Goal: Transaction & Acquisition: Purchase product/service

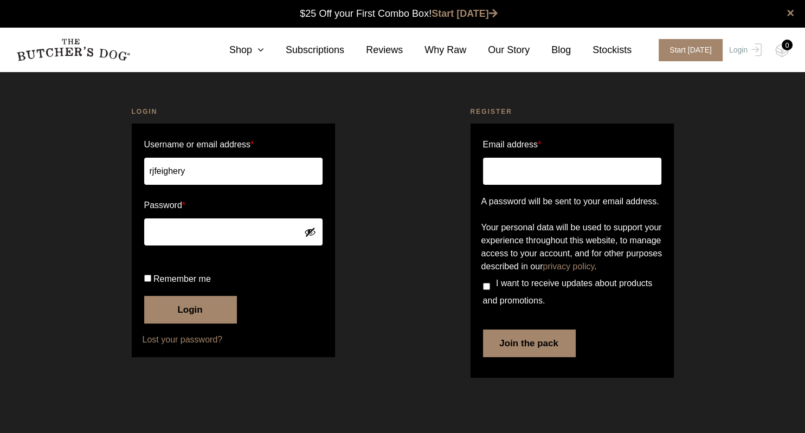
click at [153, 288] on label "Remember me" at bounding box center [233, 278] width 178 height 17
click at [151, 282] on input "Remember me" at bounding box center [147, 278] width 7 height 7
checkbox input "true"
drag, startPoint x: 189, startPoint y: 351, endPoint x: 313, endPoint y: 331, distance: 125.6
click at [192, 323] on button "Login" at bounding box center [190, 309] width 92 height 27
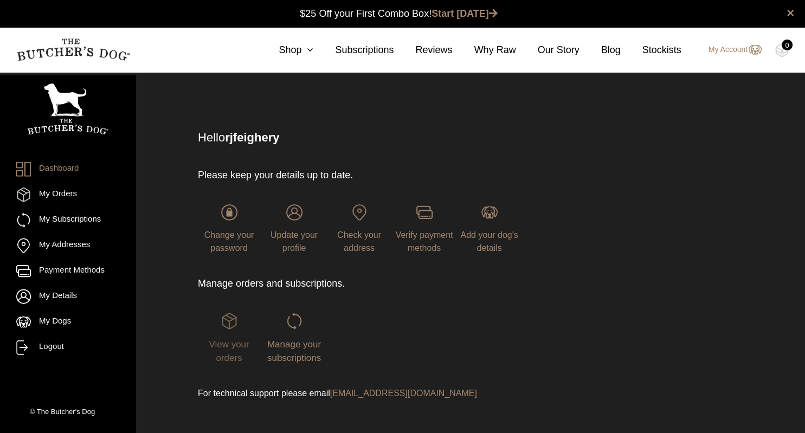
click at [231, 324] on img at bounding box center [229, 321] width 16 height 16
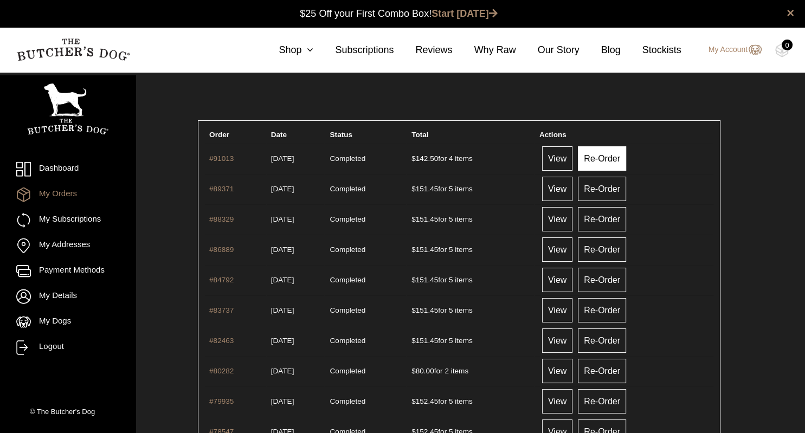
click at [618, 156] on link "Re-Order" at bounding box center [602, 158] width 48 height 24
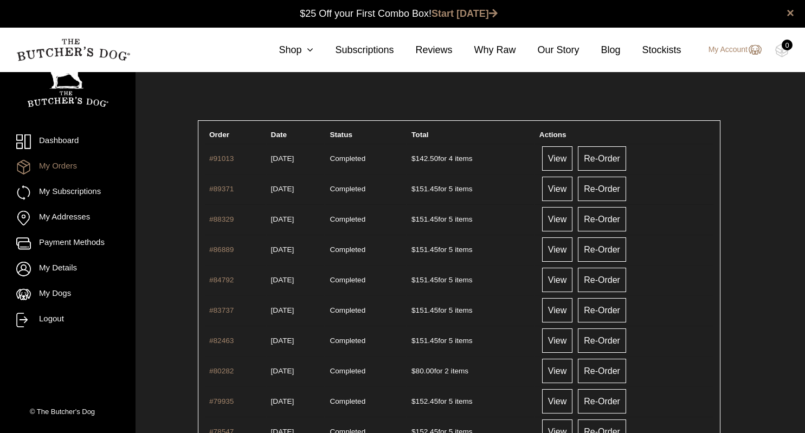
scroll to position [1, 0]
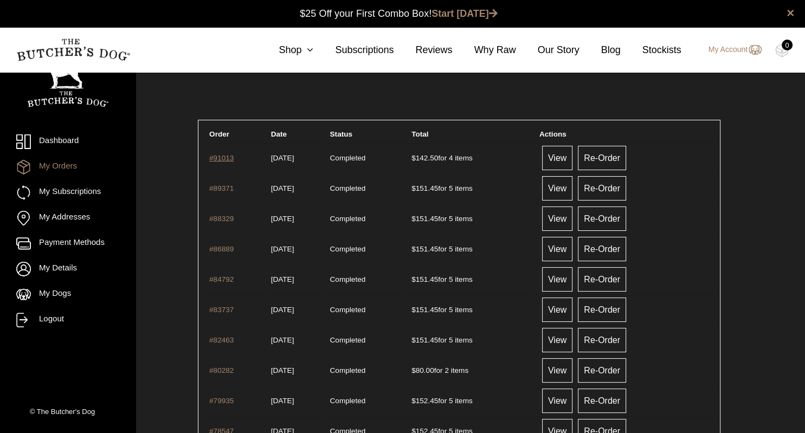
click at [224, 157] on link "#91013" at bounding box center [221, 158] width 24 height 8
